Goal: Contribute content

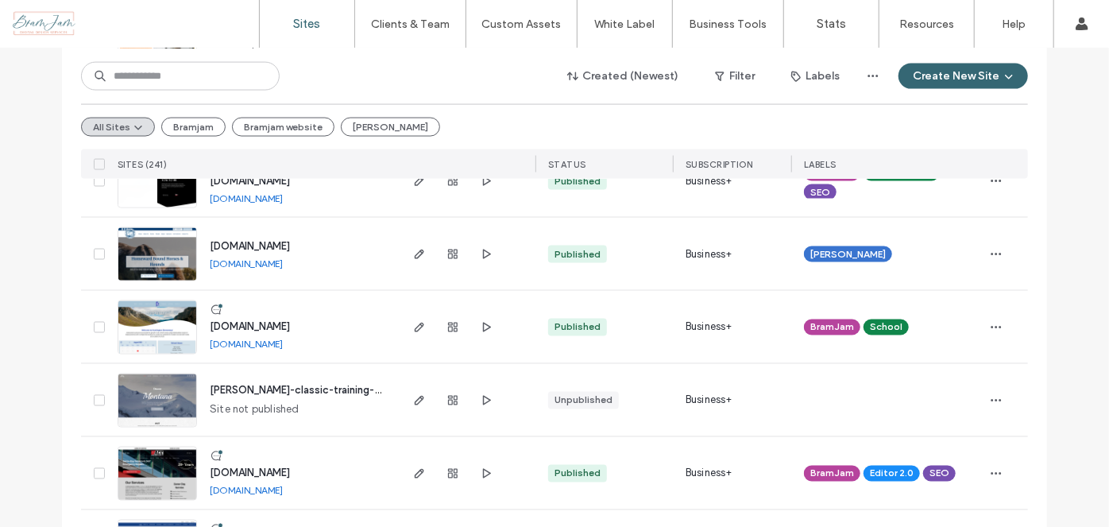
scroll to position [1300, 0]
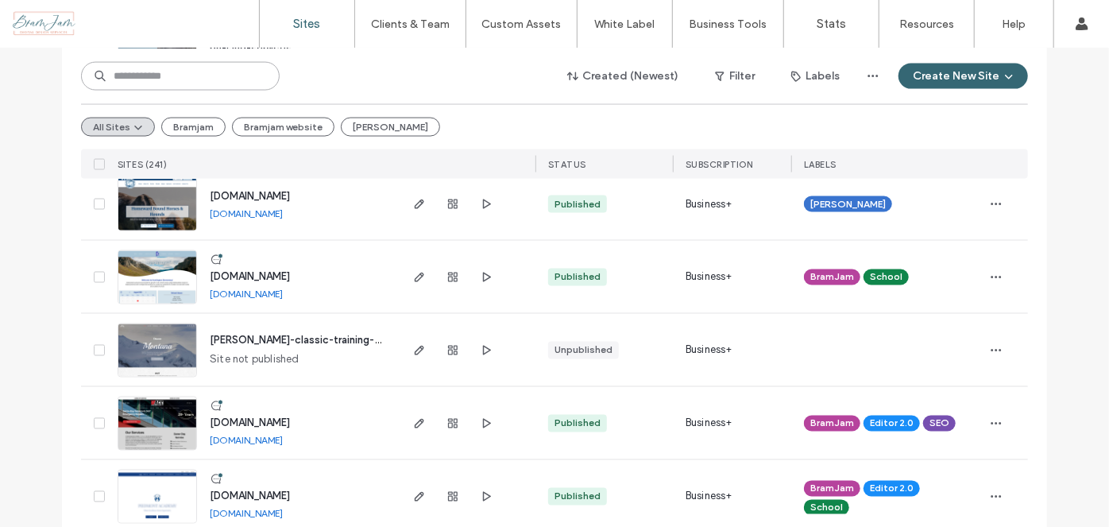
click at [200, 84] on input at bounding box center [180, 76] width 199 height 29
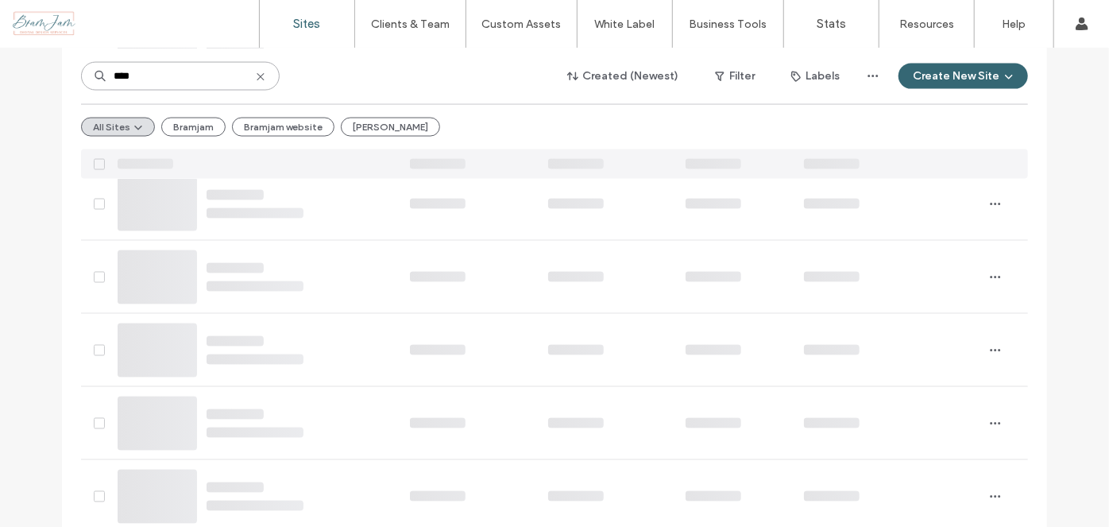
scroll to position [0, 0]
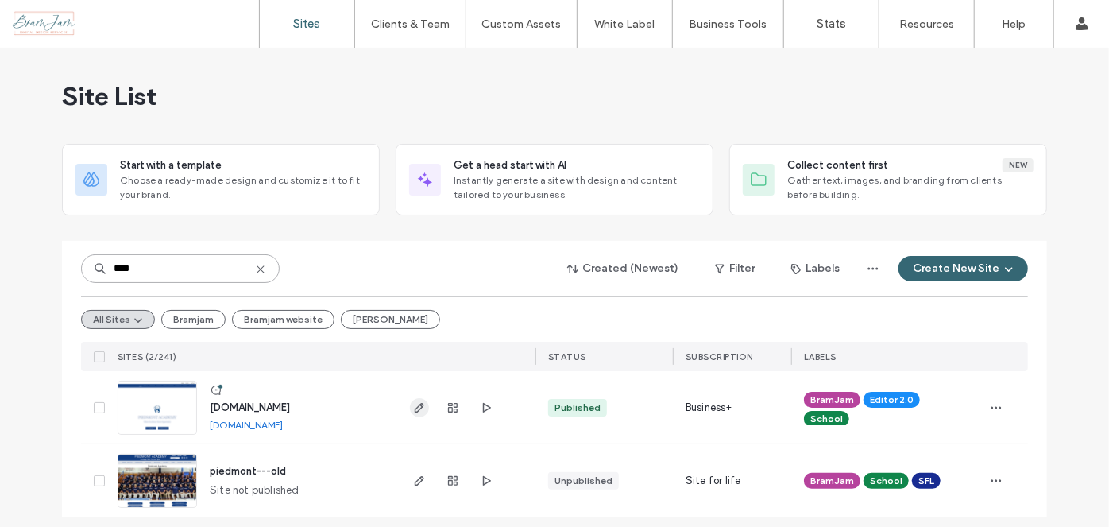
type input "****"
click at [413, 408] on icon "button" at bounding box center [419, 407] width 13 height 13
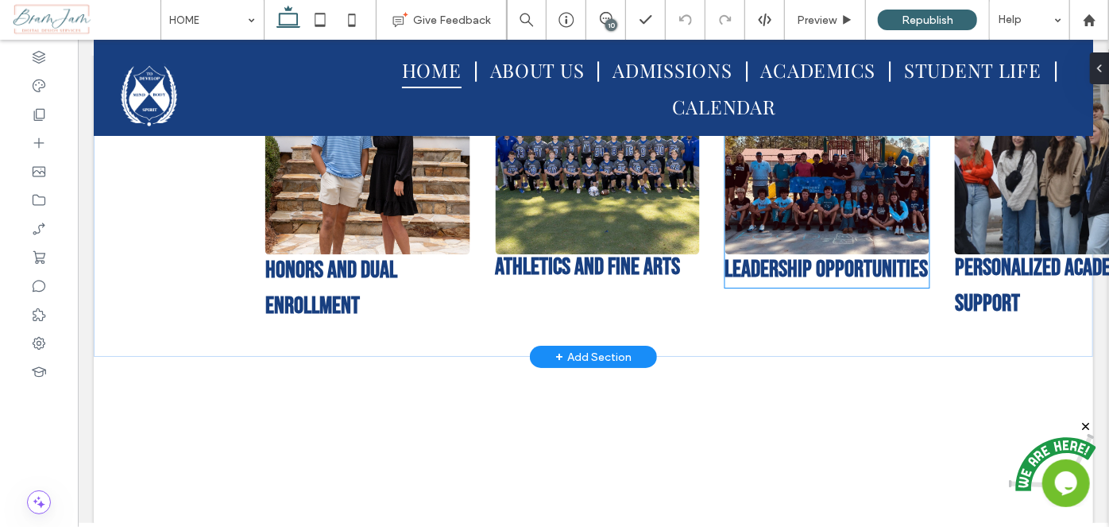
scroll to position [3303, 0]
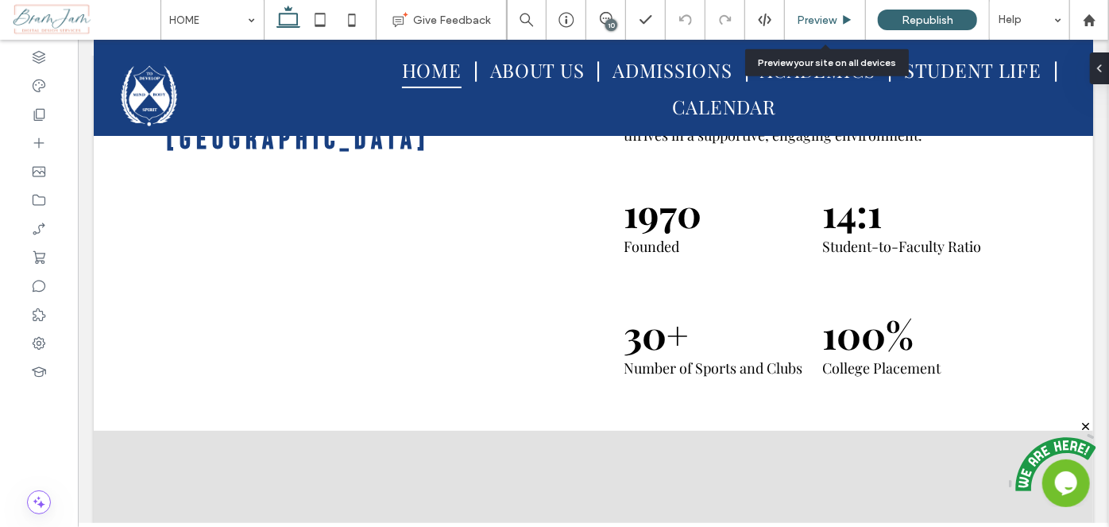
click at [817, 19] on span "Preview" at bounding box center [817, 21] width 40 height 14
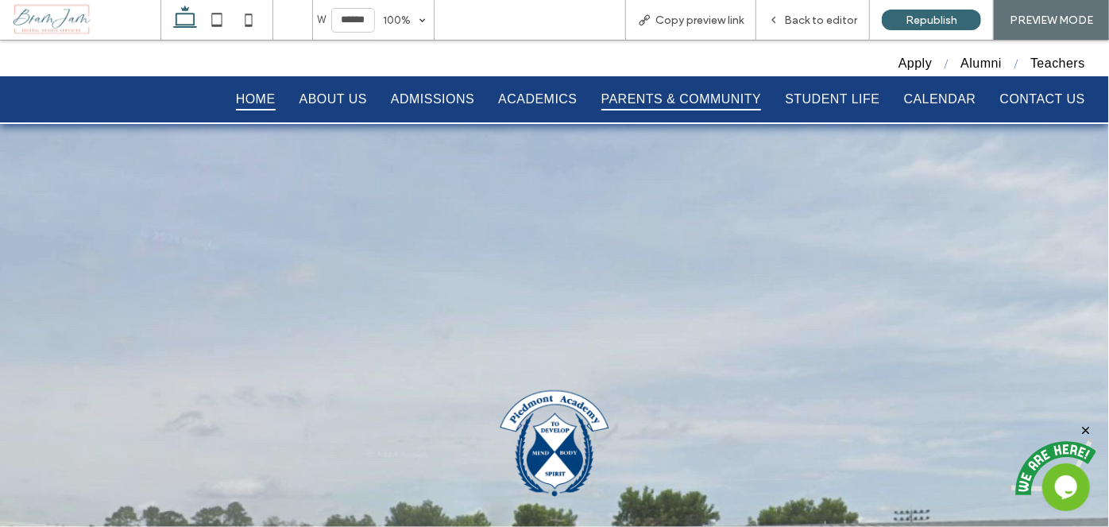
drag, startPoint x: 654, startPoint y: 94, endPoint x: 654, endPoint y: 133, distance: 39.7
click at [654, 94] on span "PARENTS & COMMUNITY" at bounding box center [681, 98] width 160 height 22
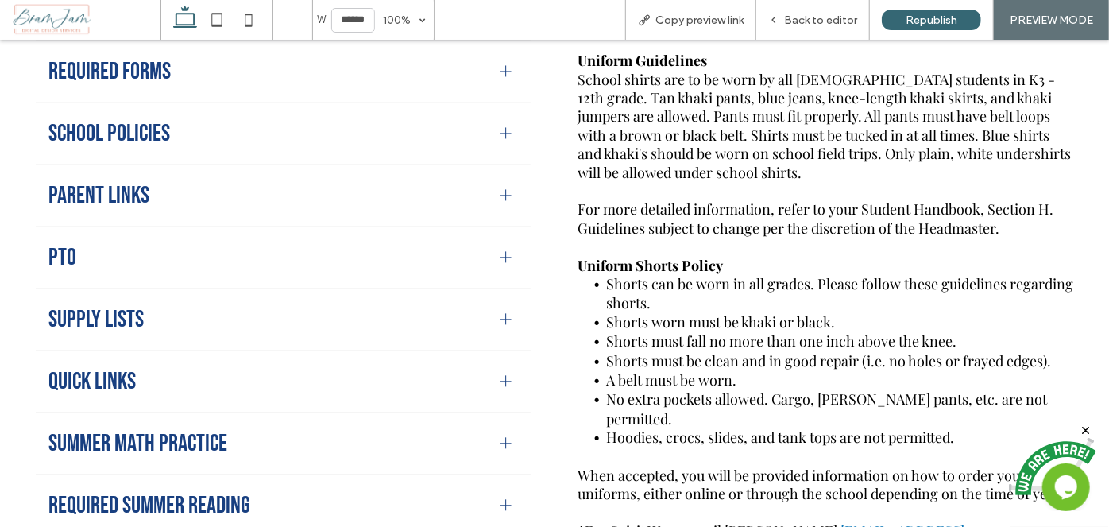
scroll to position [578, 0]
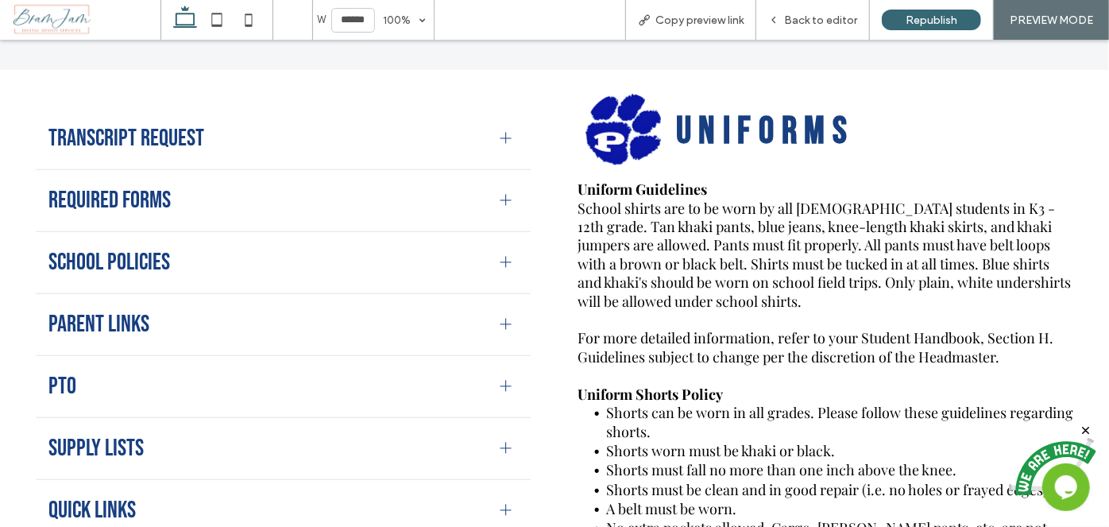
click at [499, 214] on div "Required Forms" at bounding box center [283, 200] width 495 height 62
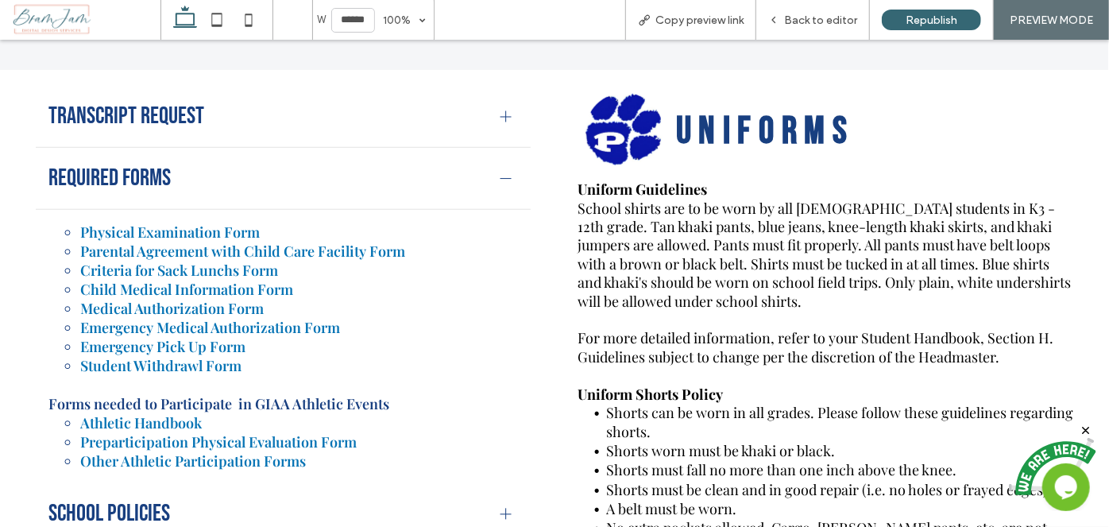
click at [499, 214] on div "Physical Examination Form Parental Agreement with Child Care Facility Form Crit…" at bounding box center [283, 345] width 495 height 273
click at [499, 212] on div "Physical Examination Form Parental Agreement with Child Care Facility Form Crit…" at bounding box center [283, 345] width 495 height 273
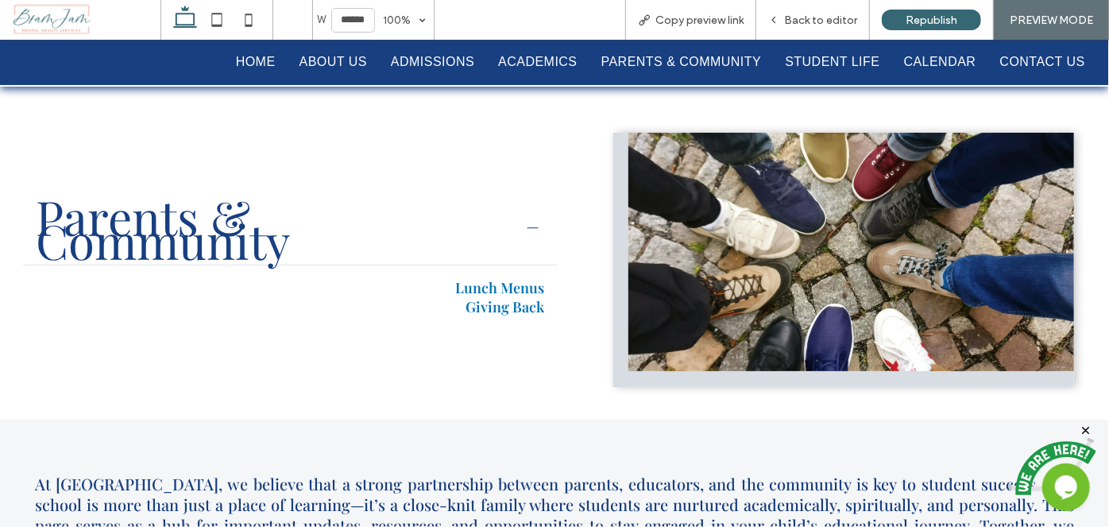
scroll to position [0, 0]
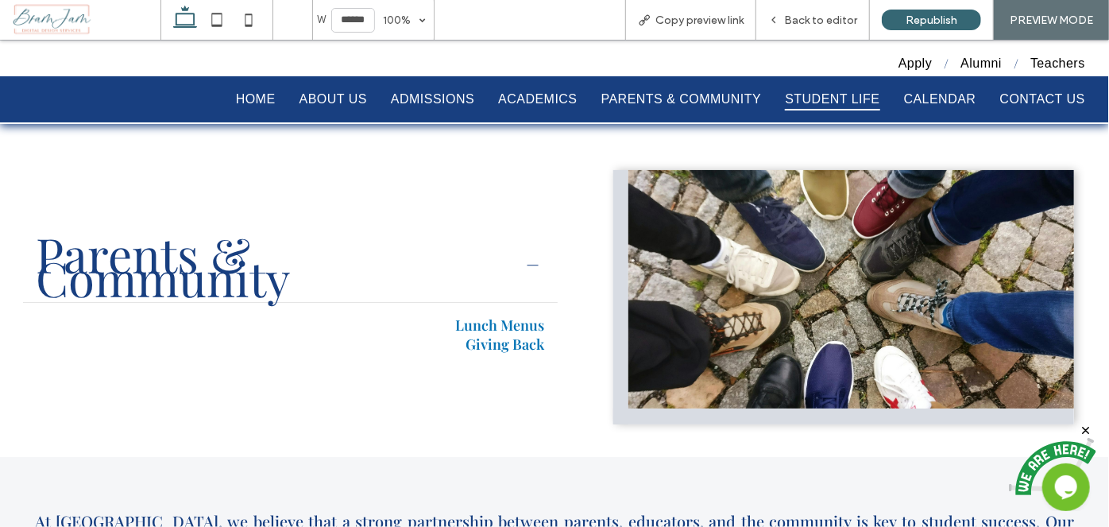
click at [814, 103] on span "STUDENT LIFE" at bounding box center [832, 98] width 95 height 22
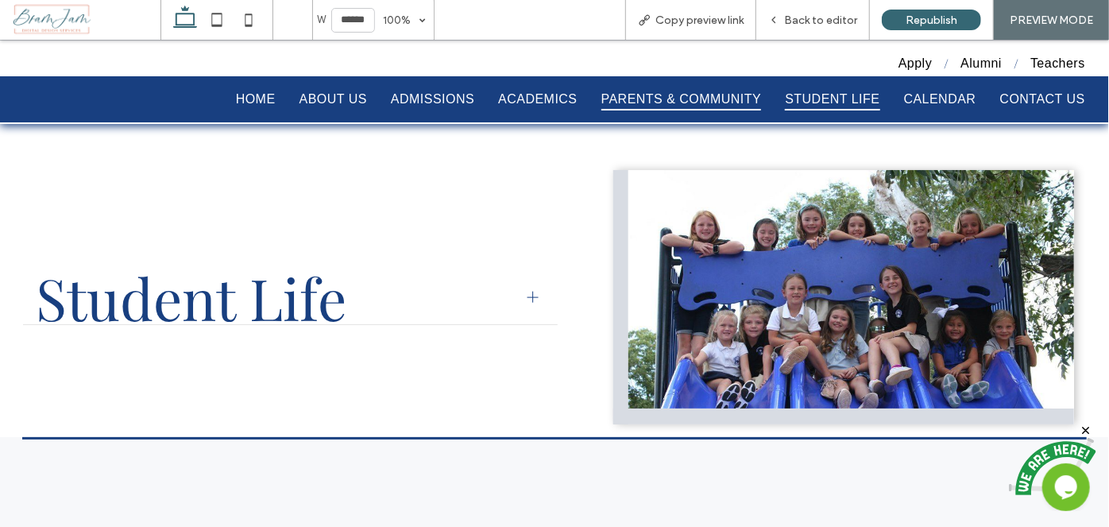
click at [673, 107] on span "PARENTS & COMMUNITY" at bounding box center [681, 98] width 160 height 22
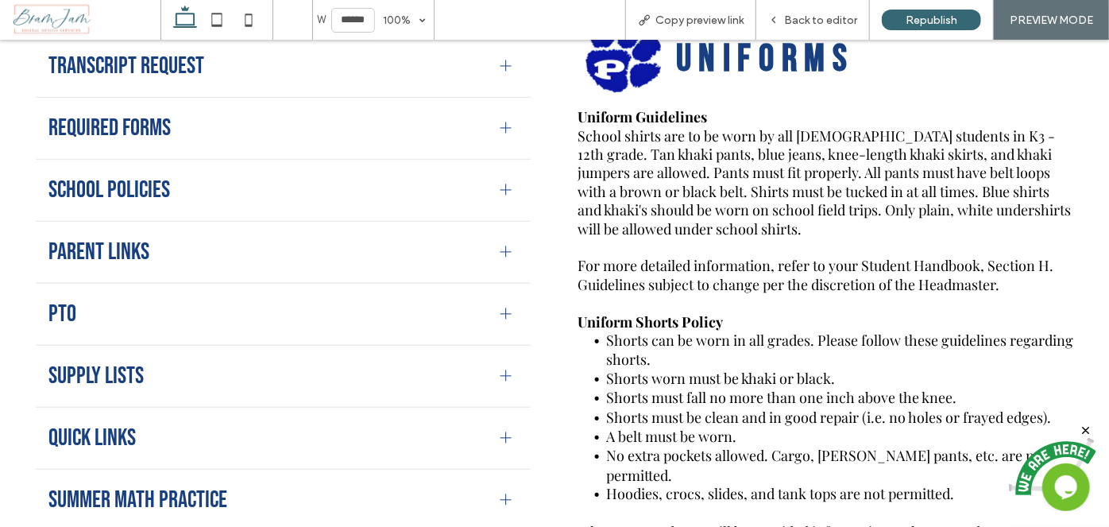
click at [505, 431] on div at bounding box center [505, 436] width 1 height 11
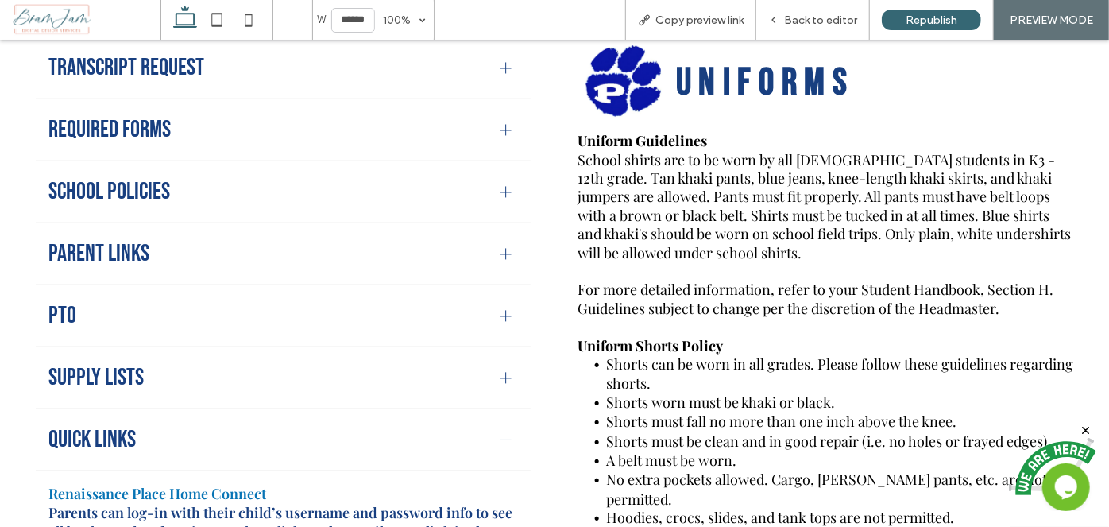
click at [501, 257] on div at bounding box center [506, 253] width 11 height 11
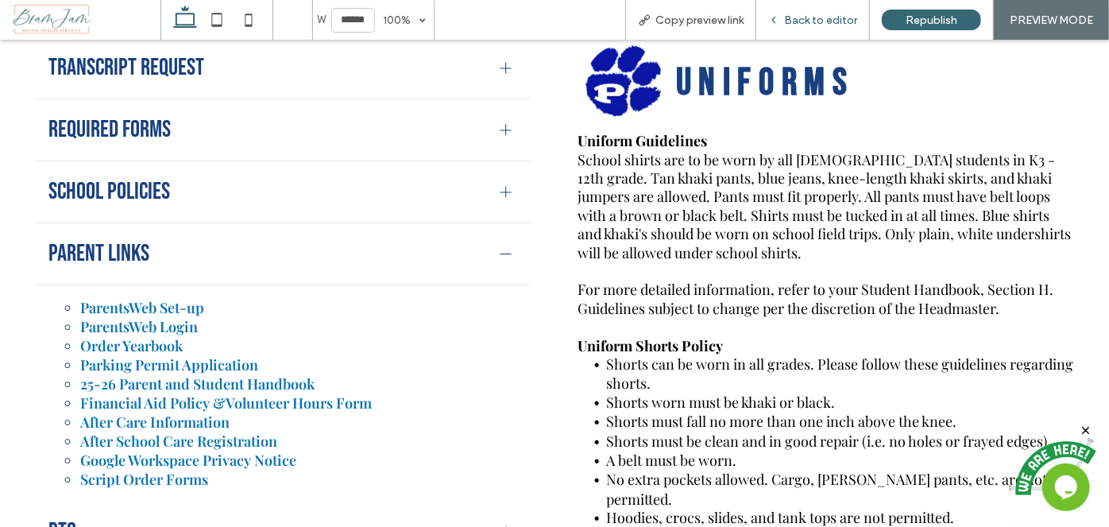
click at [847, 20] on span "Back to editor" at bounding box center [820, 21] width 73 height 14
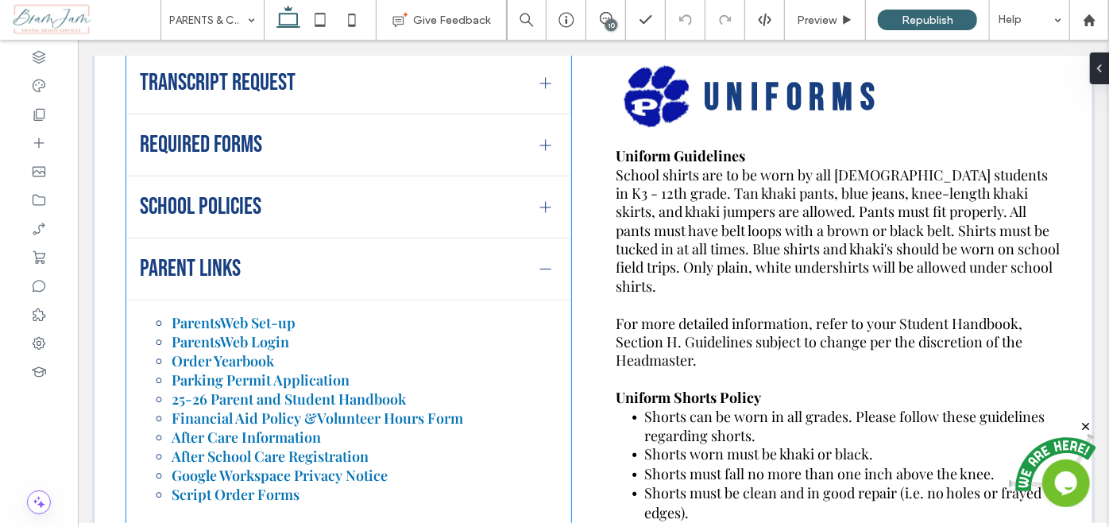
click at [435, 388] on li "25-26 Parent and Student Handbook" at bounding box center [364, 397] width 386 height 19
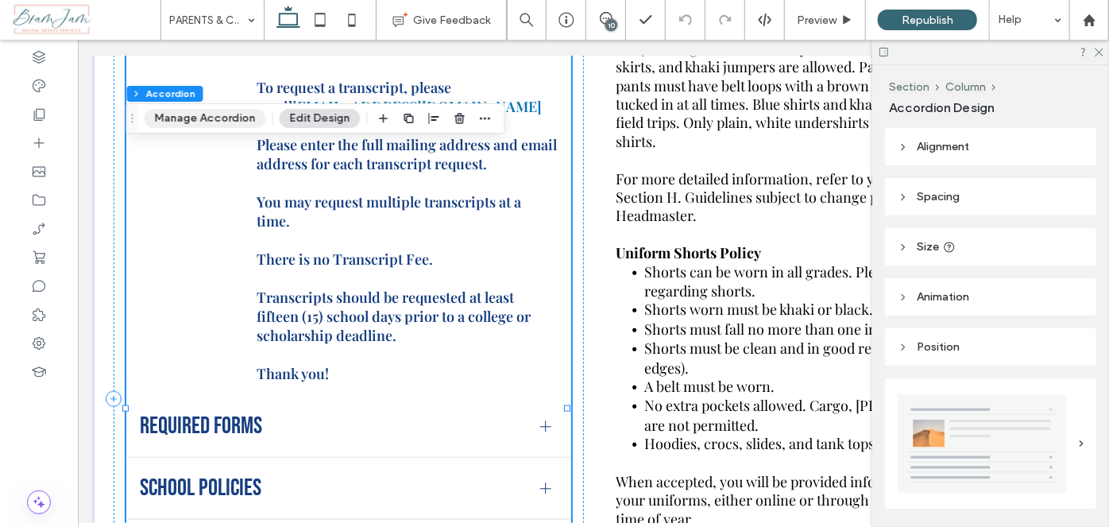
click at [224, 122] on button "Manage Accordion" at bounding box center [206, 118] width 122 height 19
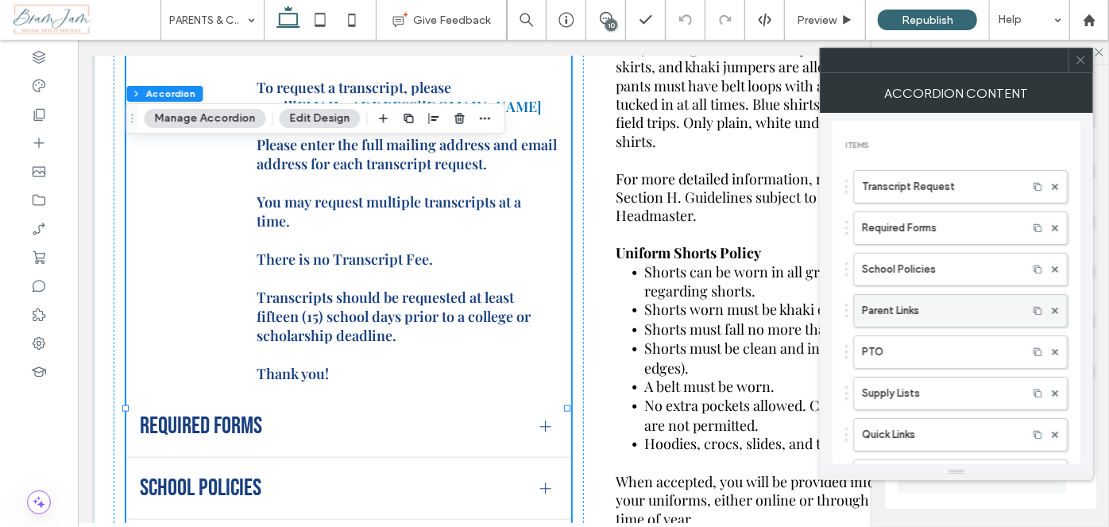
click at [962, 316] on label "Parent Links" at bounding box center [940, 311] width 157 height 32
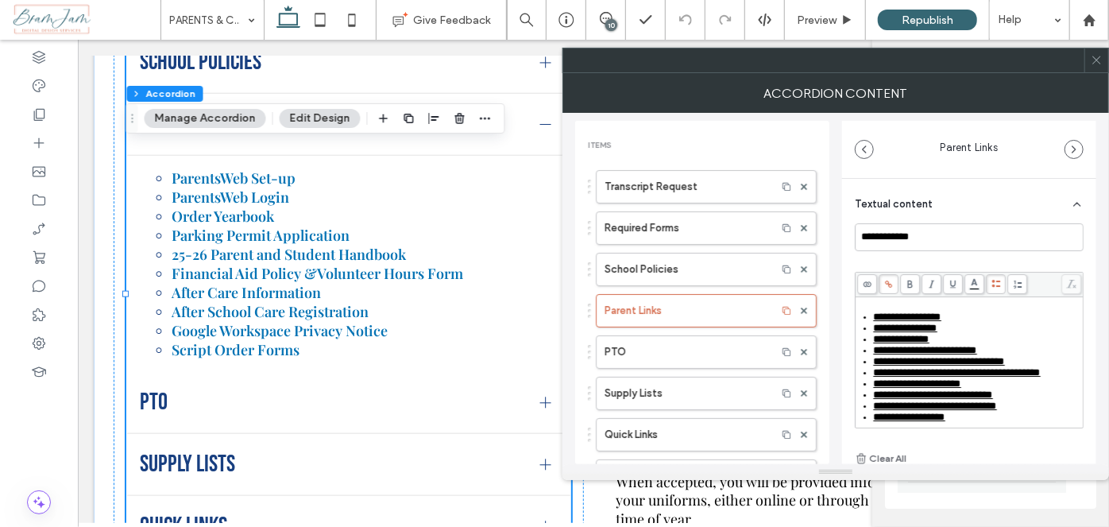
click at [1054, 367] on div "**********" at bounding box center [978, 361] width 208 height 11
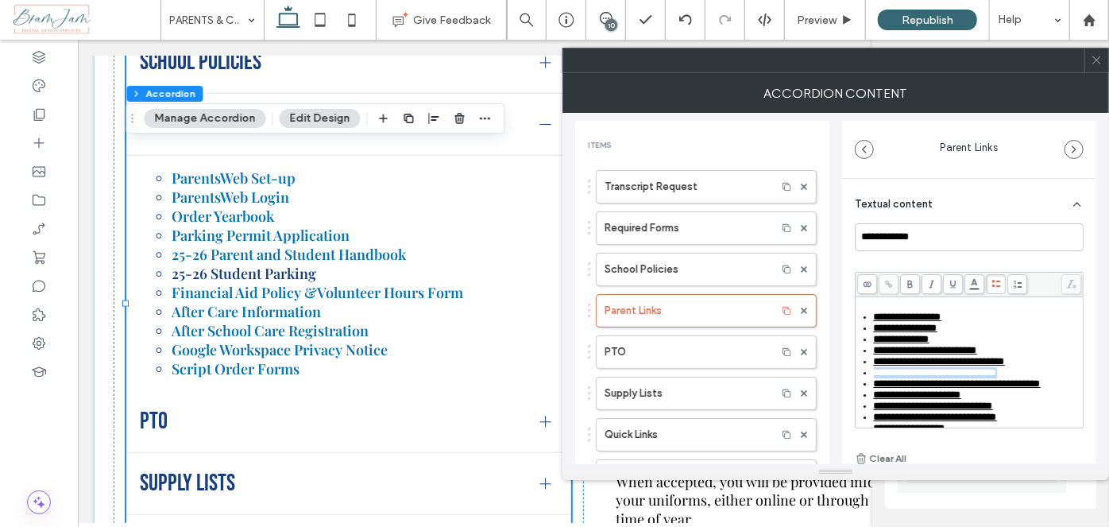
drag, startPoint x: 1056, startPoint y: 377, endPoint x: 868, endPoint y: 367, distance: 188.6
click at [874, 378] on div "**********" at bounding box center [978, 372] width 208 height 11
click at [882, 282] on span at bounding box center [889, 284] width 20 height 20
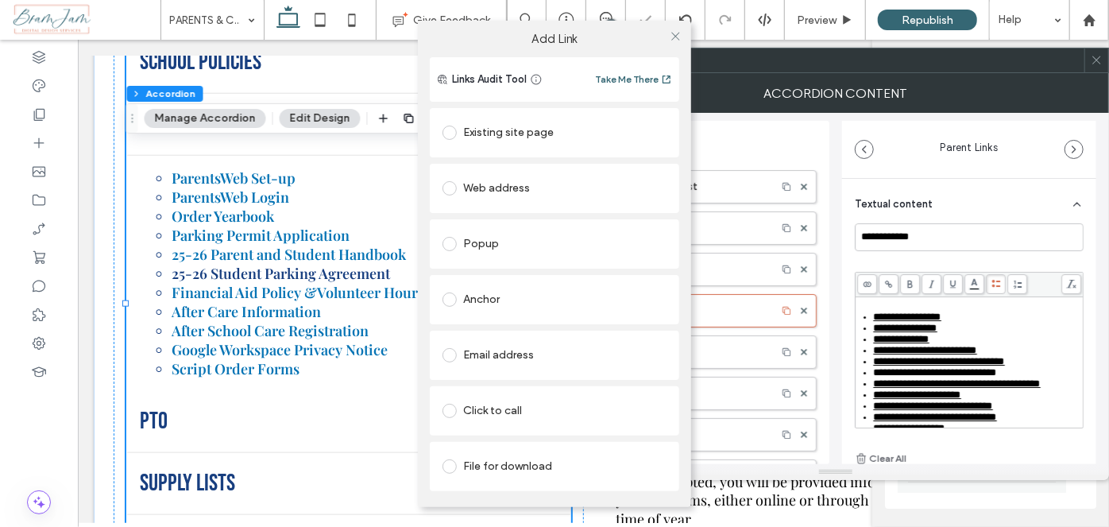
click at [497, 458] on div "File for download" at bounding box center [555, 466] width 224 height 25
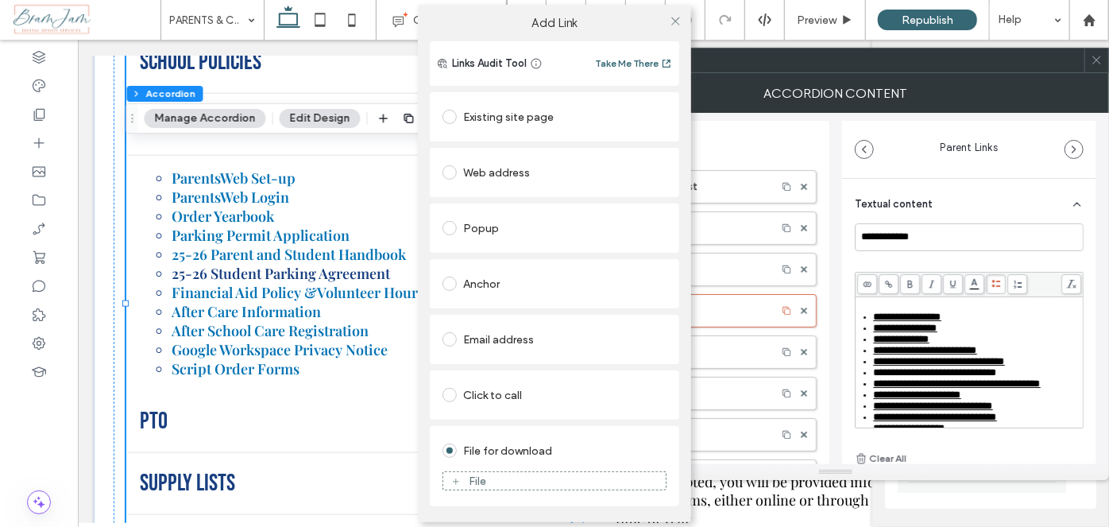
click at [495, 472] on figure "File" at bounding box center [555, 480] width 224 height 19
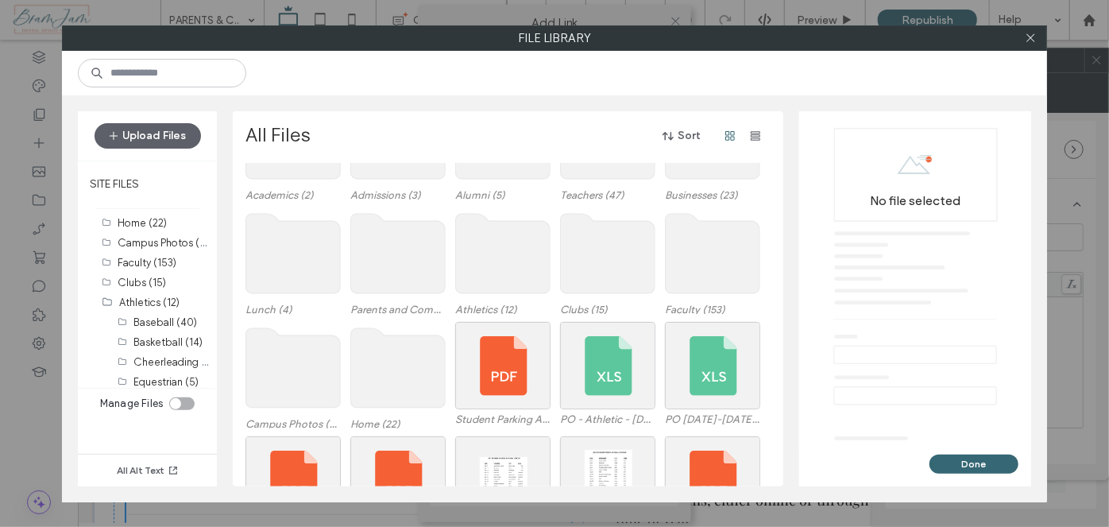
scroll to position [134, 0]
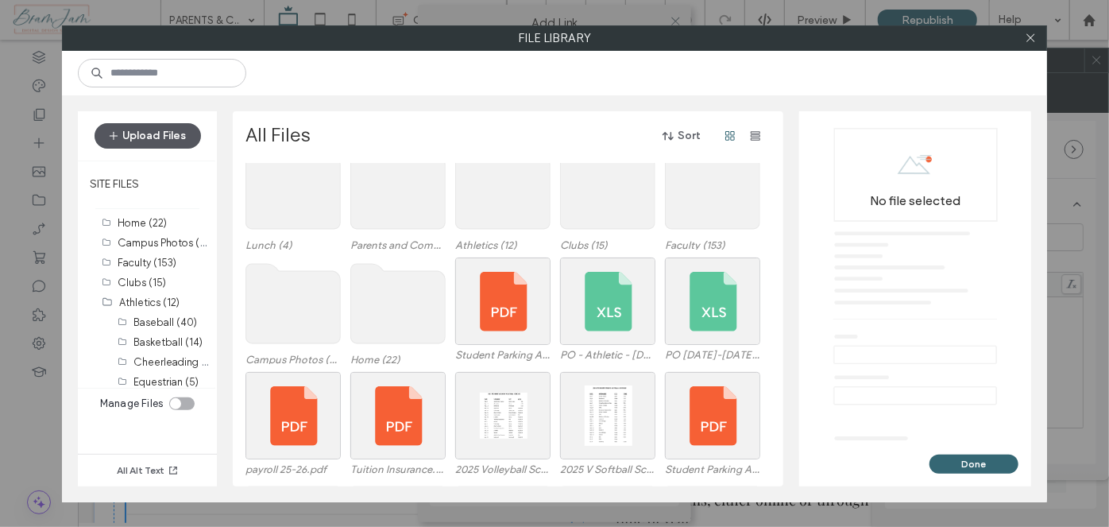
click at [130, 133] on button "Upload Files" at bounding box center [148, 135] width 106 height 25
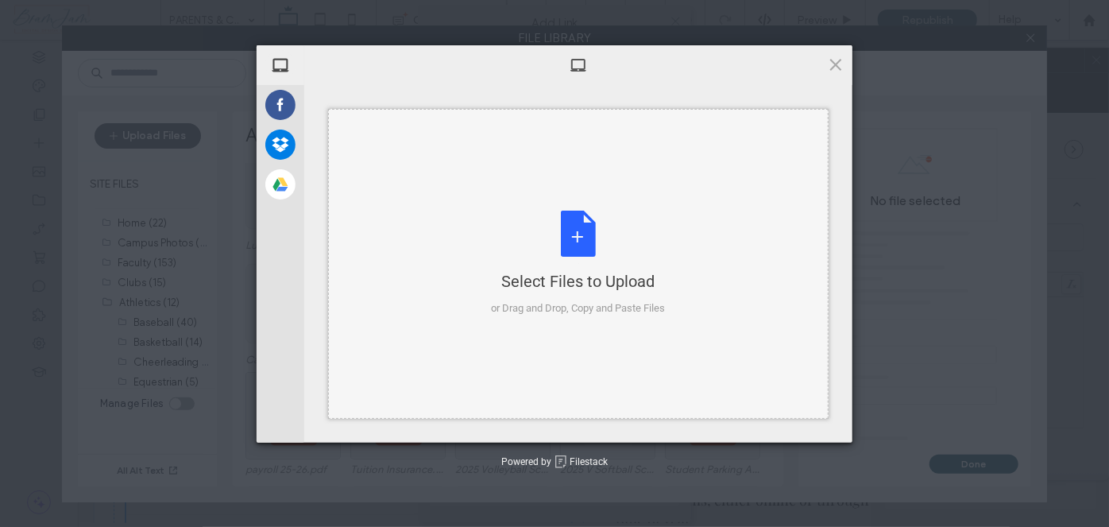
click at [544, 204] on div "Select Files to Upload or Drag and Drop, Copy and Paste Files" at bounding box center [578, 264] width 501 height 310
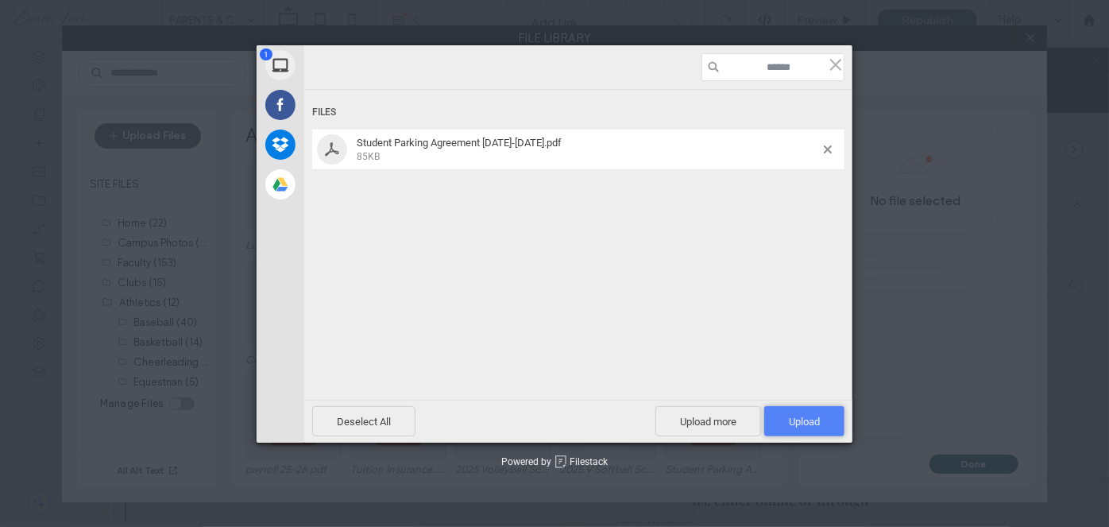
click at [806, 435] on span "Upload 1" at bounding box center [804, 421] width 80 height 30
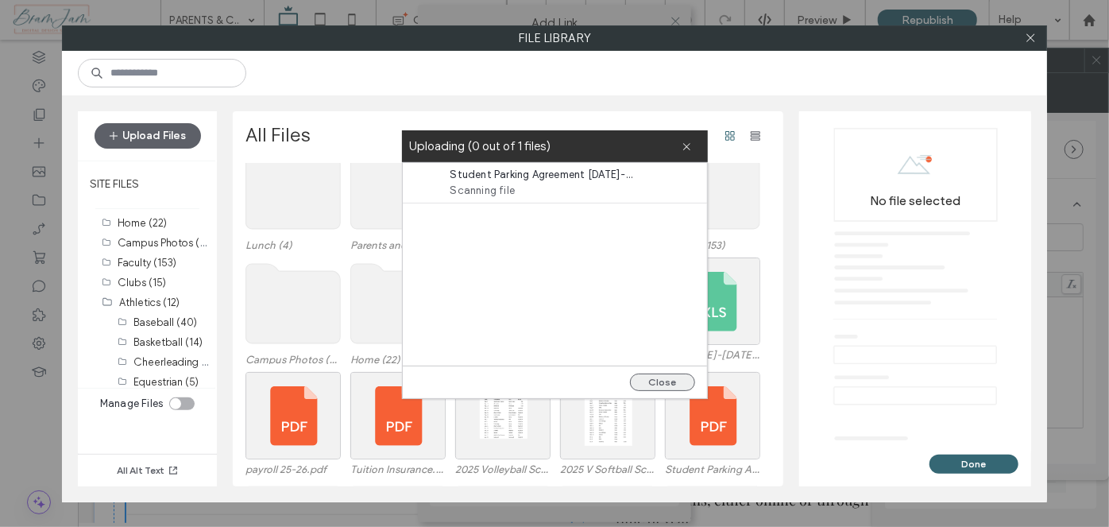
click at [670, 384] on button "Close" at bounding box center [662, 381] width 65 height 17
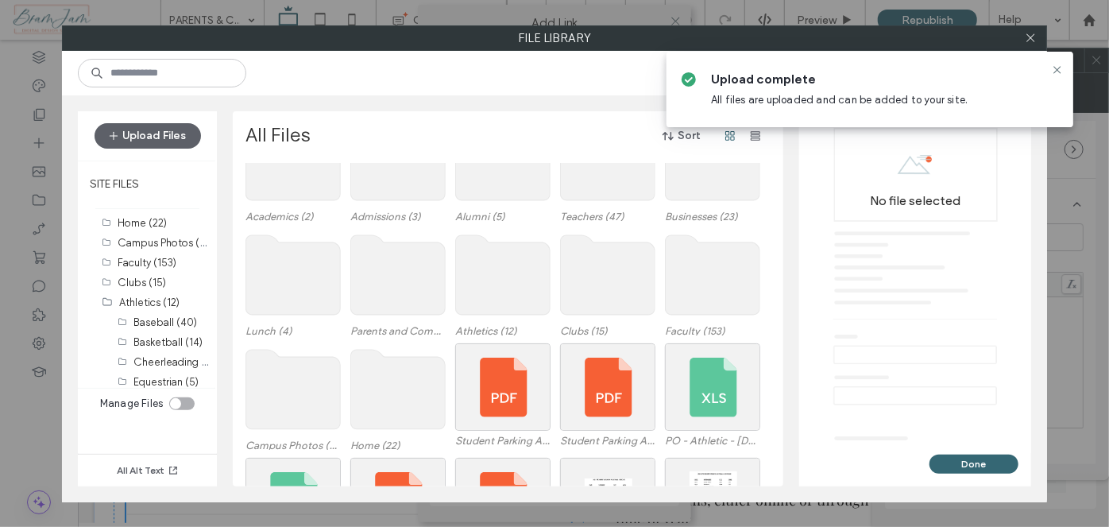
scroll to position [72, 0]
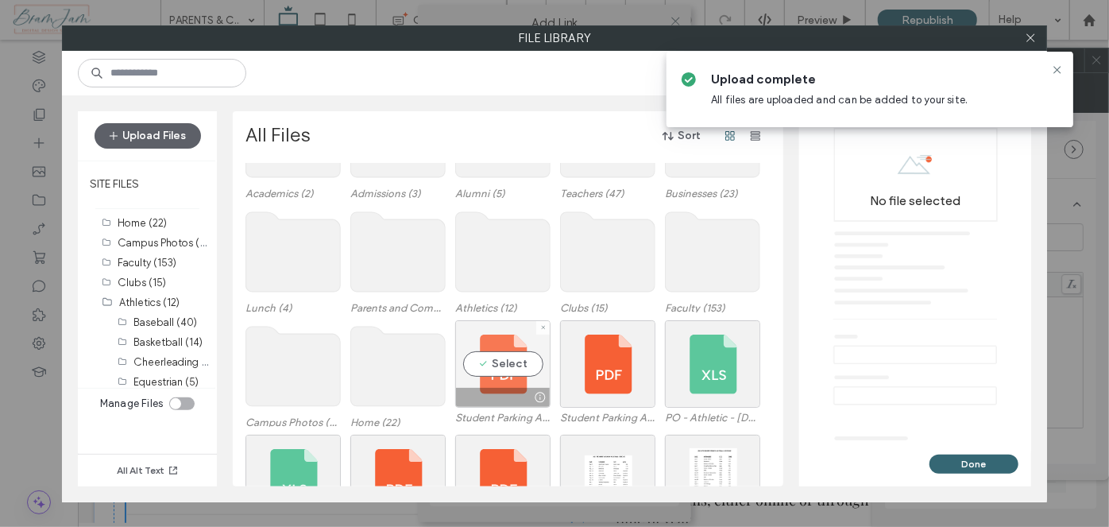
click at [512, 359] on div "Select" at bounding box center [502, 363] width 95 height 87
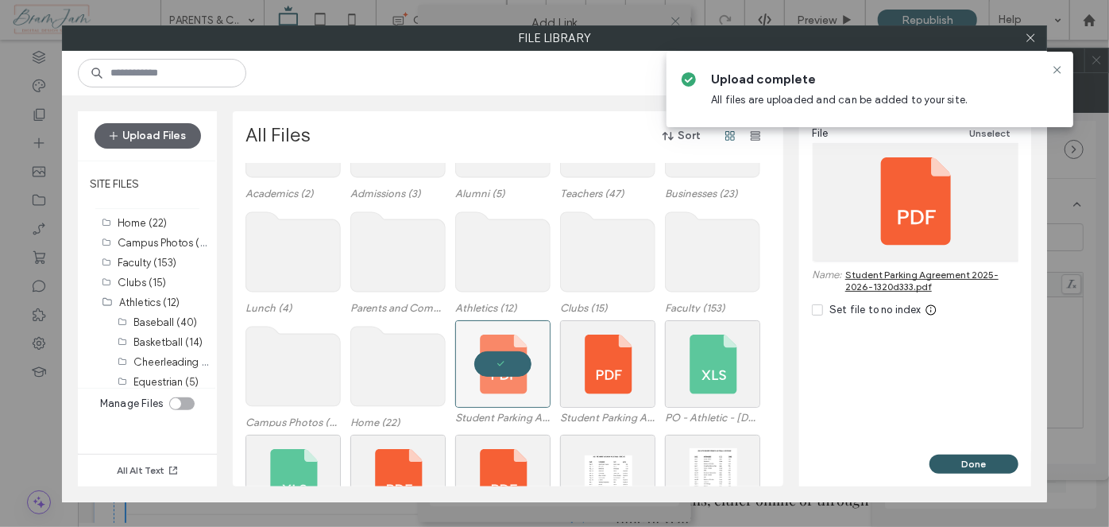
click at [969, 470] on button "Done" at bounding box center [974, 463] width 89 height 19
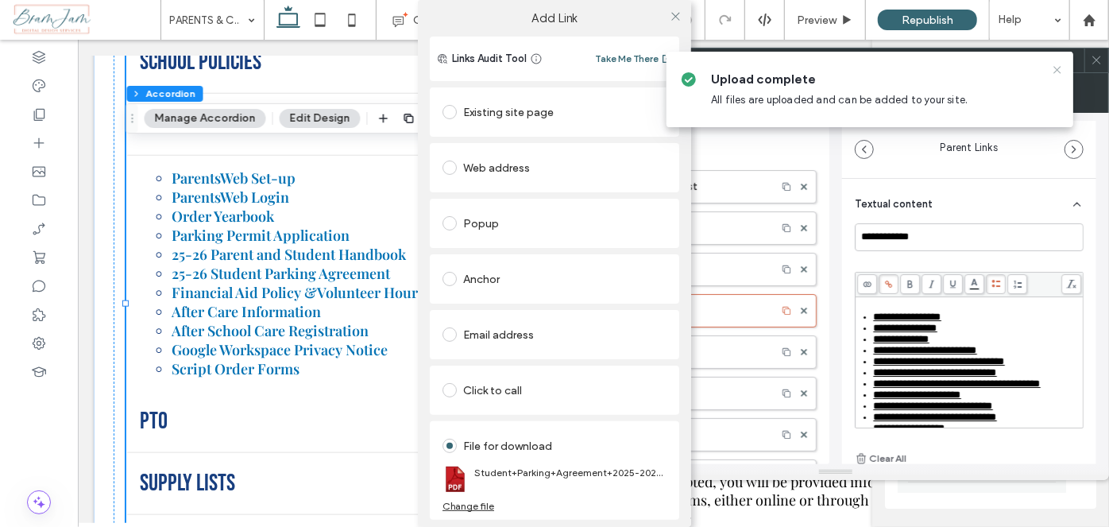
click at [1056, 68] on icon at bounding box center [1057, 70] width 13 height 13
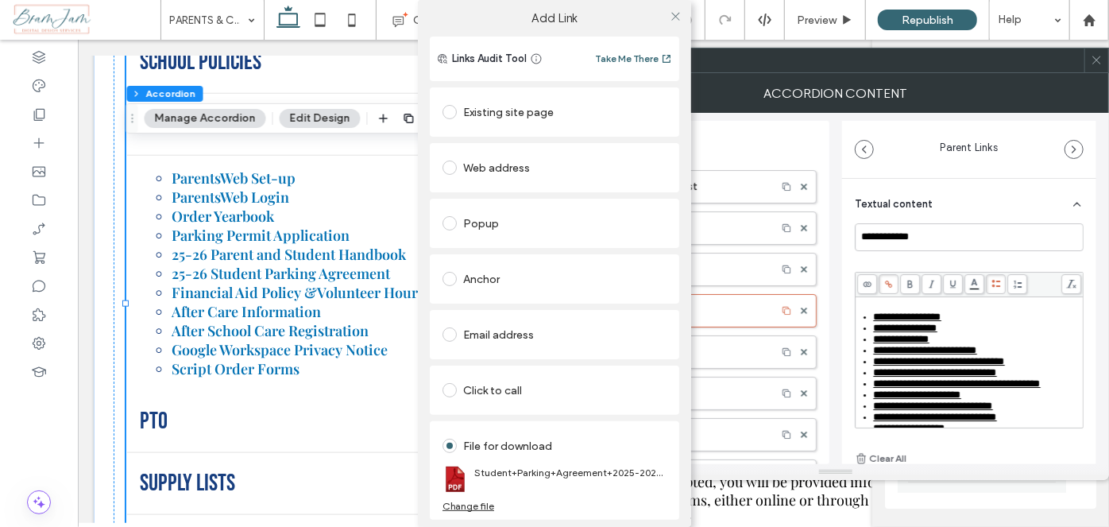
click at [678, 13] on div at bounding box center [675, 16] width 24 height 24
click at [674, 15] on icon at bounding box center [676, 16] width 12 height 12
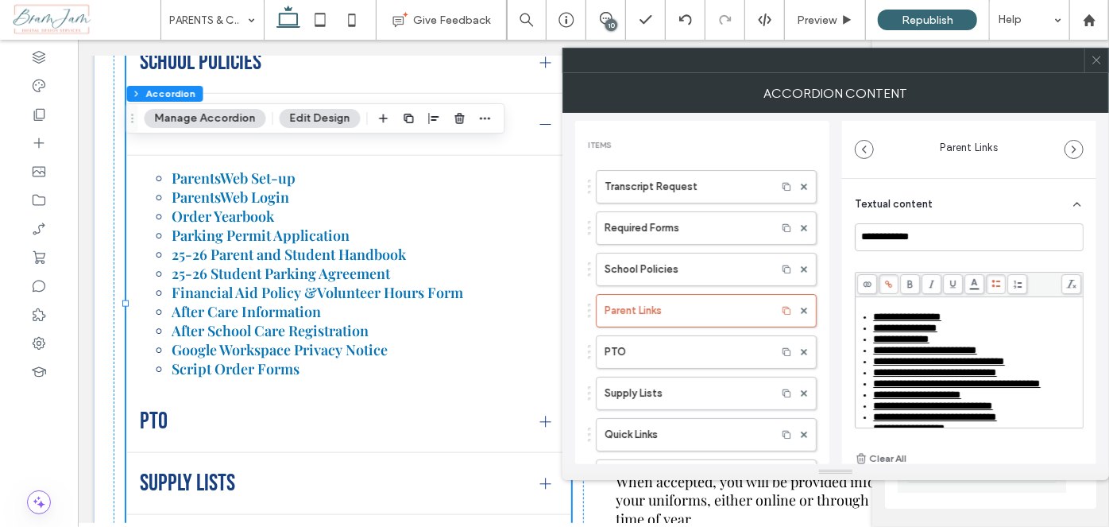
click at [1107, 63] on div at bounding box center [1096, 60] width 24 height 24
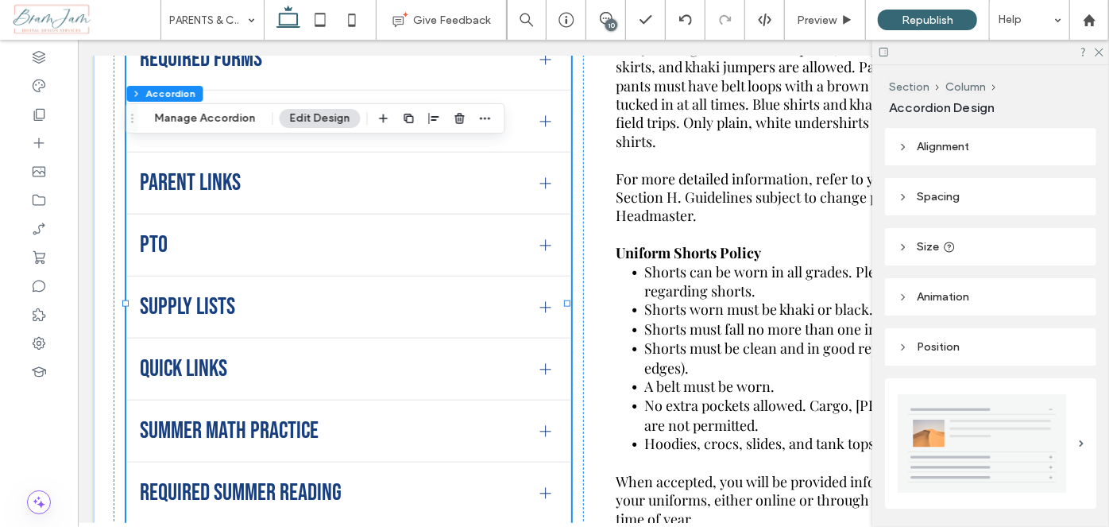
scroll to position [820, 0]
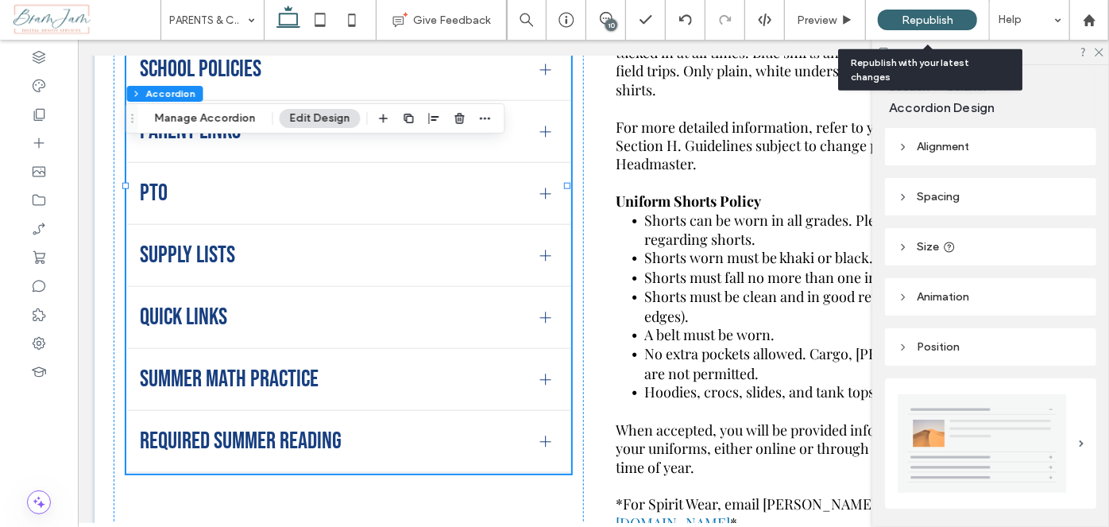
click at [926, 26] on div "Republish" at bounding box center [927, 20] width 99 height 21
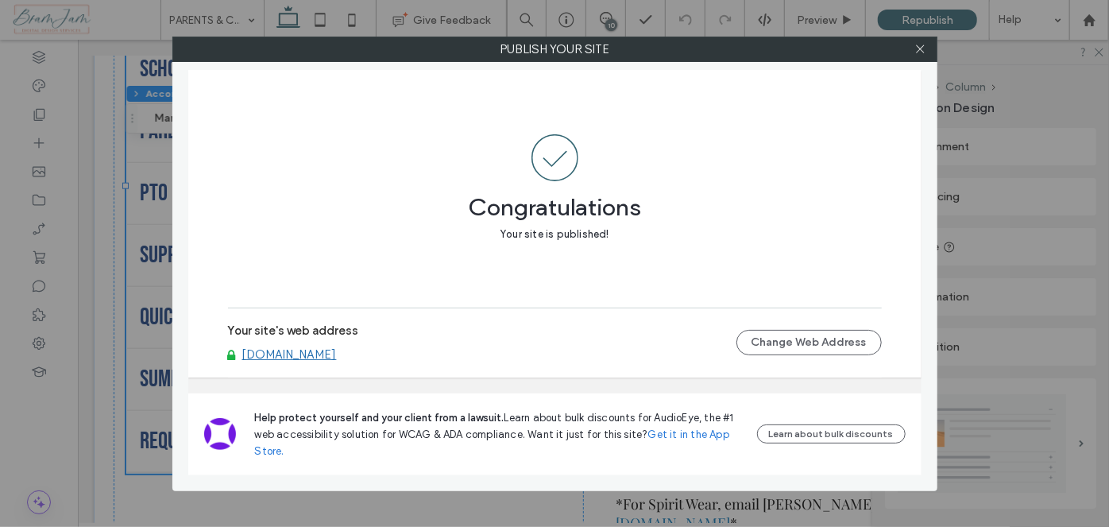
click at [935, 52] on label "Publish your site" at bounding box center [554, 49] width 763 height 24
click at [929, 51] on div at bounding box center [921, 49] width 24 height 24
click at [923, 50] on icon at bounding box center [920, 49] width 12 height 12
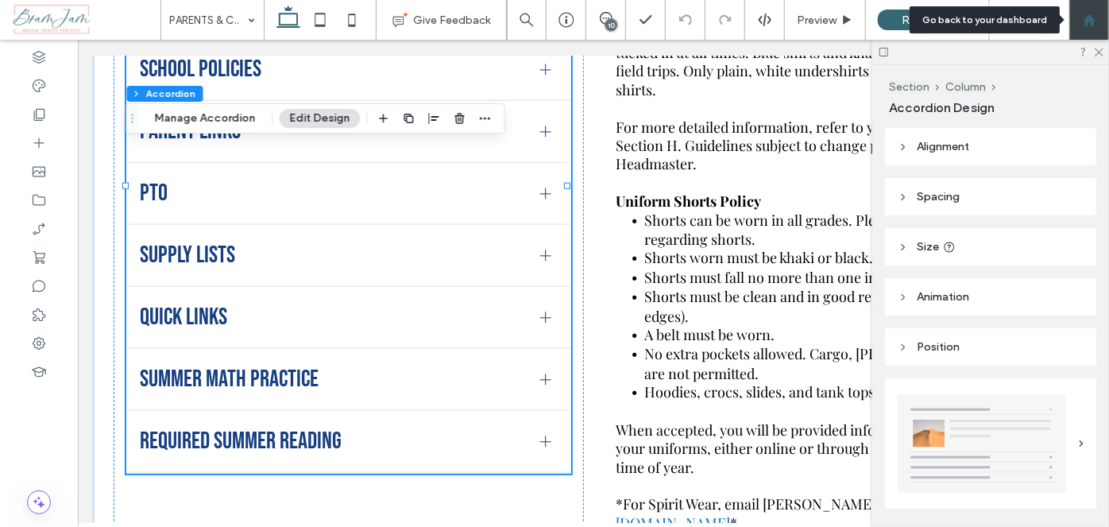
click at [1094, 16] on icon at bounding box center [1090, 21] width 14 height 14
